Goal: Complete application form

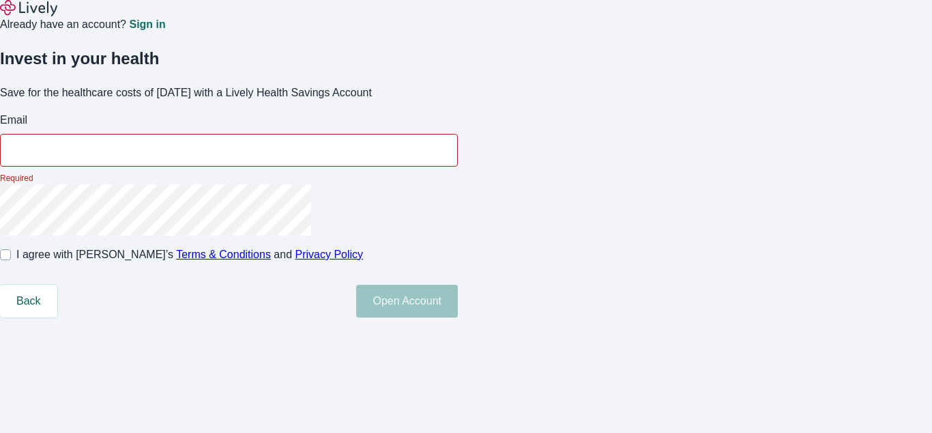
click at [458, 184] on p "Required" at bounding box center [229, 178] width 458 height 12
click at [458, 164] on input "Email" at bounding box center [229, 149] width 458 height 27
click at [466, 20] on div "Already have an account? Sign in" at bounding box center [466, 16] width 932 height 33
click at [466, 19] on div "Already have an account? Sign in" at bounding box center [466, 16] width 932 height 33
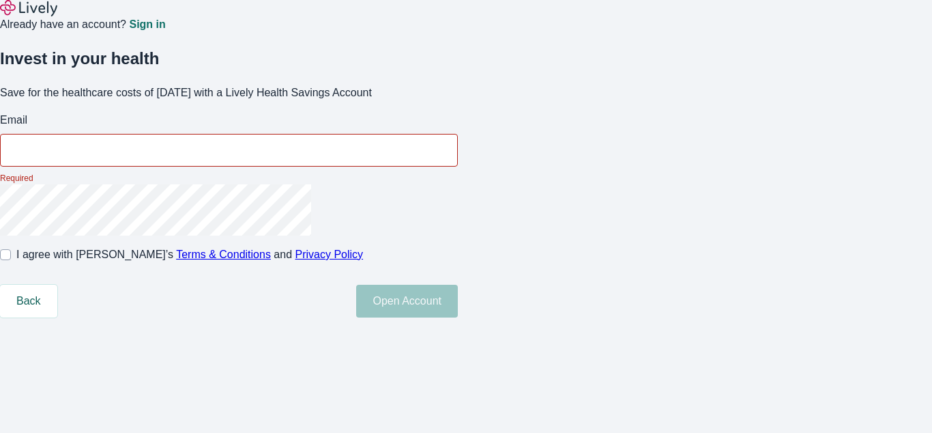
click at [51, 16] on img at bounding box center [28, 8] width 57 height 16
click at [458, 184] on p "Required" at bounding box center [229, 178] width 458 height 12
click at [458, 164] on input "Email" at bounding box center [229, 149] width 458 height 27
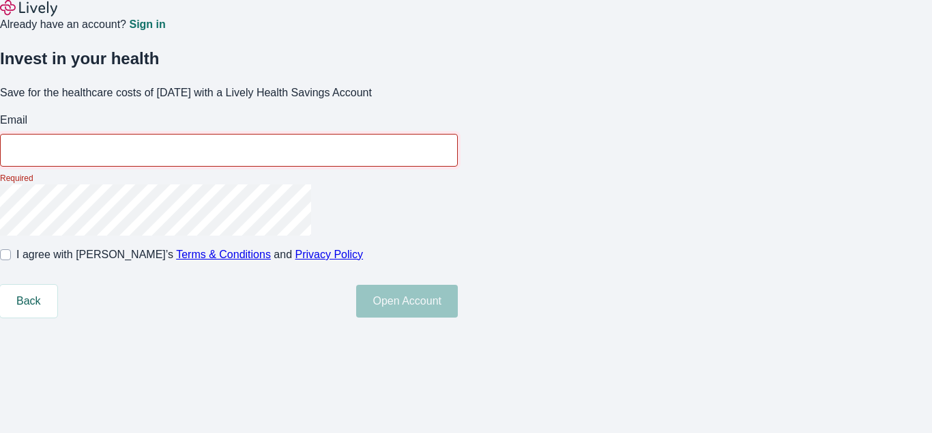
click at [466, 20] on div "Already have an account? Sign in" at bounding box center [466, 16] width 932 height 33
click at [466, 19] on div "Already have an account? Sign in" at bounding box center [466, 16] width 932 height 33
click at [51, 16] on img at bounding box center [28, 8] width 57 height 16
click at [458, 184] on p "Required" at bounding box center [229, 178] width 458 height 12
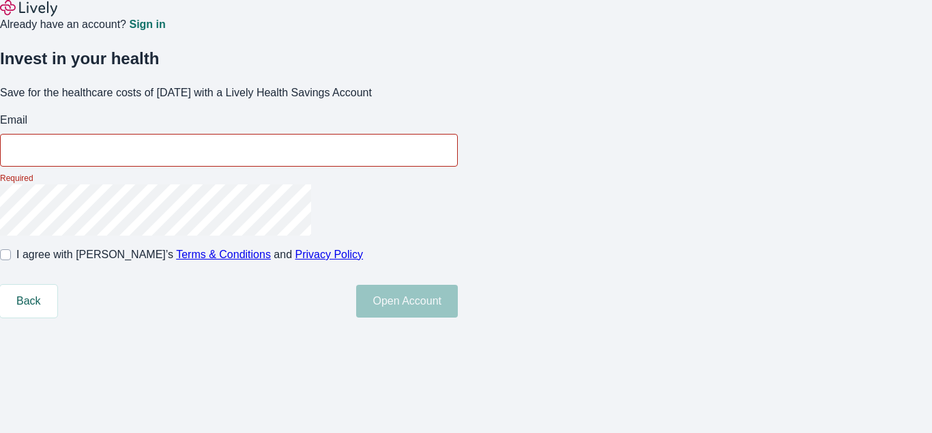
click at [458, 164] on input "Email" at bounding box center [229, 149] width 458 height 27
click at [466, 20] on div "Already have an account? Sign in" at bounding box center [466, 16] width 932 height 33
click at [466, 19] on div "Already have an account? Sign in" at bounding box center [466, 16] width 932 height 33
